Goal: Task Accomplishment & Management: Manage account settings

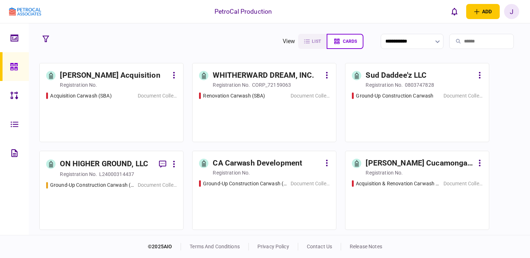
click at [512, 10] on div "J" at bounding box center [511, 11] width 15 height 15
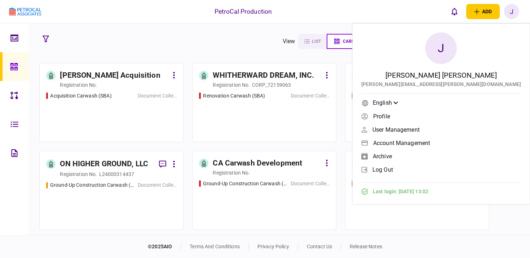
click at [393, 171] on span "log out" at bounding box center [382, 170] width 21 height 6
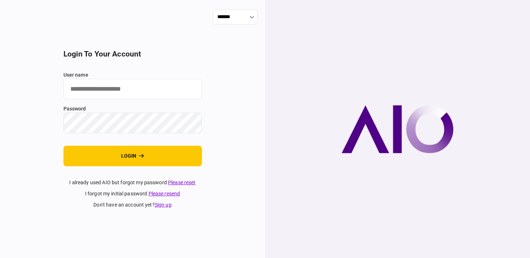
click at [112, 91] on input "user name" at bounding box center [132, 89] width 138 height 21
click at [109, 92] on input "user name" at bounding box center [132, 89] width 138 height 21
type input "**********"
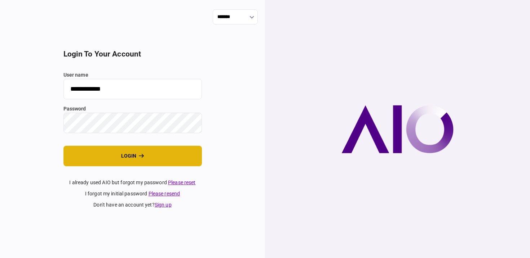
click at [132, 157] on button "login" at bounding box center [132, 156] width 138 height 21
